Goal: Information Seeking & Learning: Learn about a topic

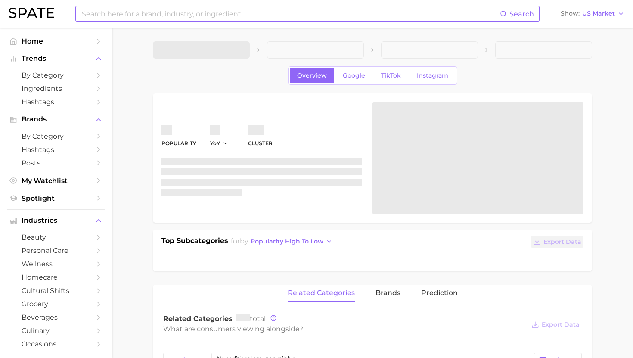
click at [229, 11] on input at bounding box center [290, 13] width 419 height 15
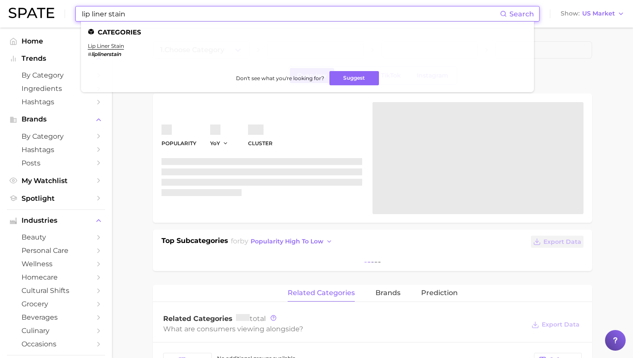
click at [115, 14] on input "lip liner stain" at bounding box center [290, 13] width 419 height 15
click at [99, 14] on input "lip liner stain" at bounding box center [290, 13] width 419 height 15
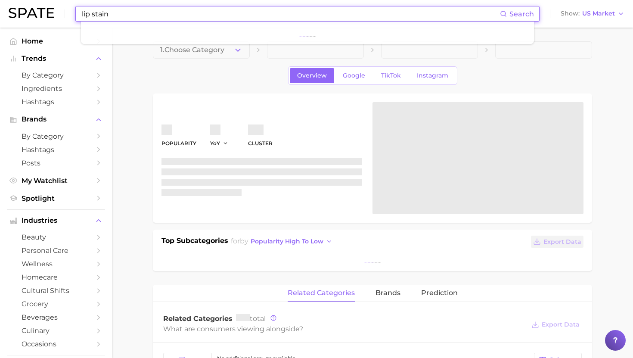
type input "lip stain"
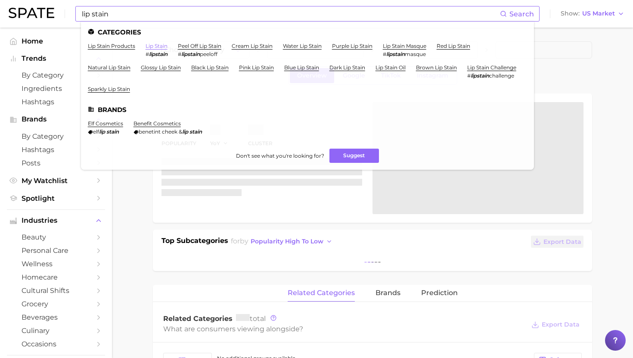
click at [161, 47] on link "lip stain" at bounding box center [157, 46] width 22 height 6
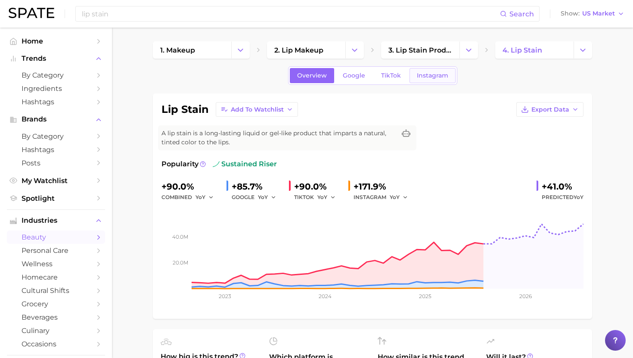
click at [412, 80] on link "Instagram" at bounding box center [432, 75] width 46 height 15
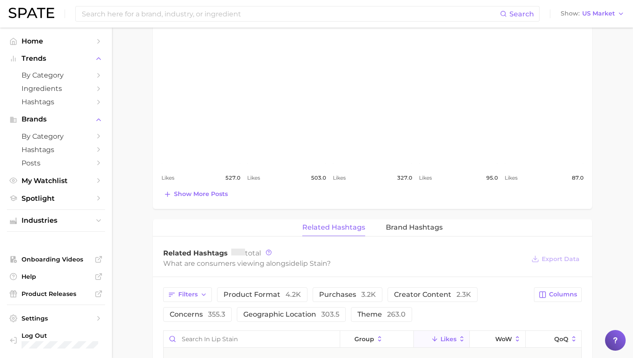
scroll to position [349, 0]
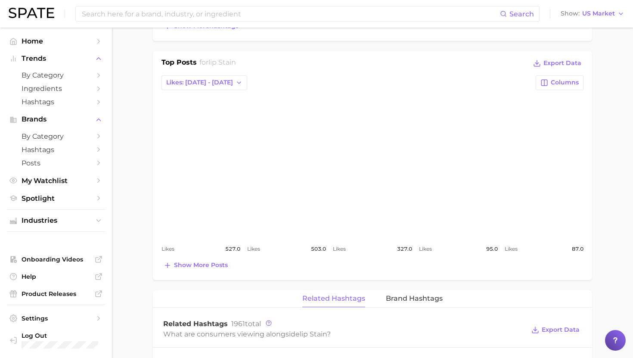
click at [193, 273] on div "Top Posts for lip stain Export Data Likes: [DATE] - [DATE] Columns view post on…" at bounding box center [372, 165] width 439 height 229
click at [198, 267] on span "Show more posts" at bounding box center [201, 264] width 54 height 7
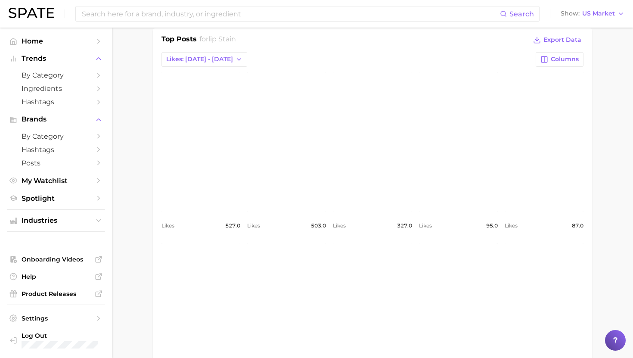
scroll to position [345, 0]
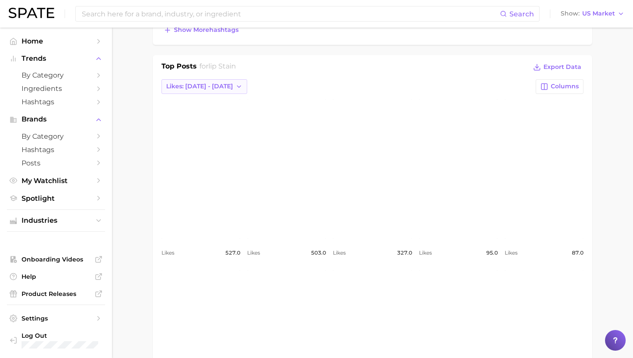
click at [211, 82] on button "Likes: [DATE] - [DATE]" at bounding box center [204, 86] width 86 height 15
click at [206, 119] on span "Likes: [DATE] - [DATE]" at bounding box center [199, 117] width 67 height 7
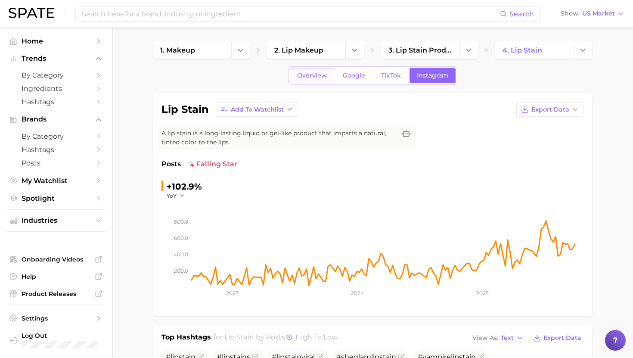
click at [304, 76] on span "Overview" at bounding box center [312, 75] width 30 height 7
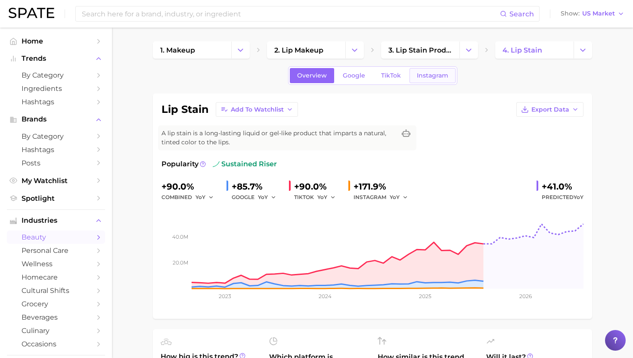
click at [428, 74] on span "Instagram" at bounding box center [432, 75] width 31 height 7
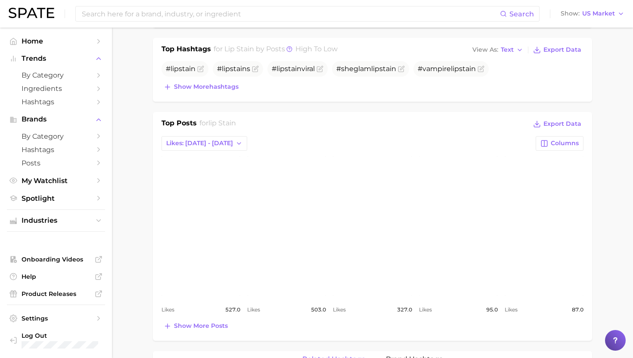
scroll to position [289, 0]
click at [212, 143] on span "Likes: [DATE] - [DATE]" at bounding box center [199, 142] width 67 height 7
click at [201, 172] on span "Likes: [DATE] - [DATE]" at bounding box center [199, 173] width 67 height 7
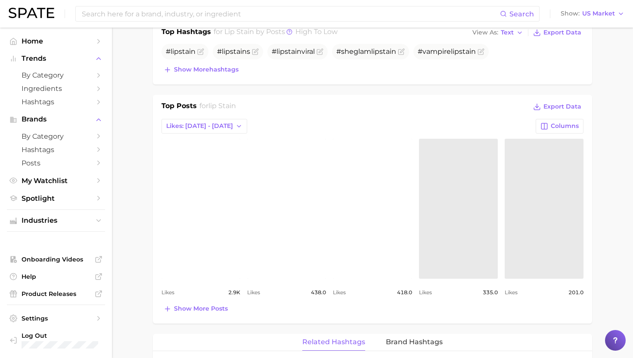
scroll to position [310, 0]
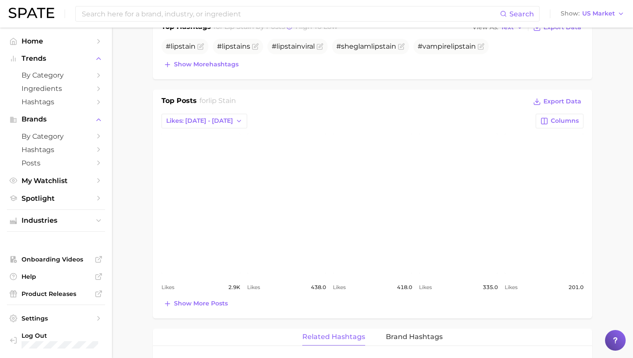
click at [211, 239] on link "view post on Instagram" at bounding box center [200, 203] width 79 height 140
click at [307, 182] on link "view post on Instagram" at bounding box center [286, 203] width 79 height 140
click at [381, 234] on link "view post on Instagram" at bounding box center [372, 203] width 79 height 140
click at [291, 167] on link "view post on Instagram" at bounding box center [286, 203] width 79 height 140
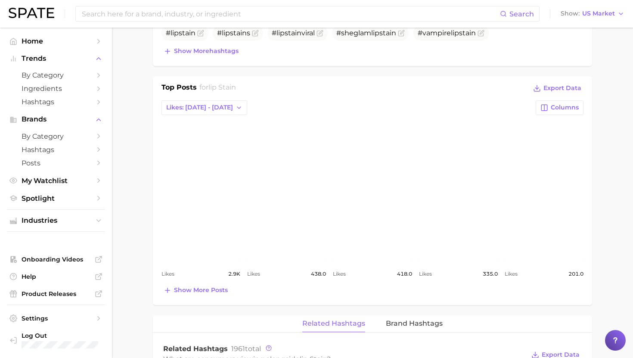
scroll to position [325, 0]
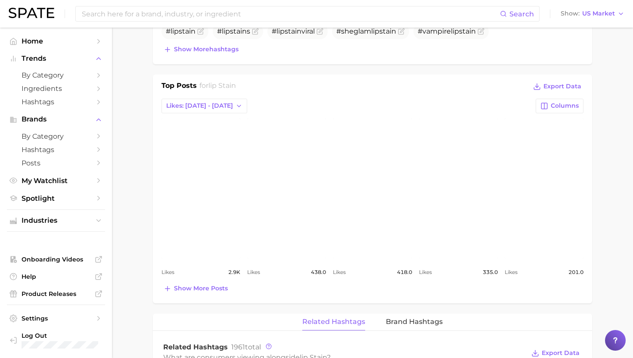
click at [465, 192] on link "view post on Instagram" at bounding box center [458, 188] width 79 height 140
